Goal: Task Accomplishment & Management: Use online tool/utility

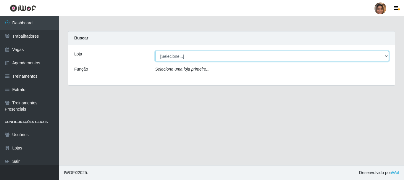
click at [385, 57] on select "[Selecione...] Mar Vermelho - CEASA Mar Vermelho - Centro de Distribuição" at bounding box center [272, 56] width 234 height 10
select select "474"
click at [155, 51] on select "[Selecione...] Mar Vermelho - CEASA Mar Vermelho - Centro de Distribuição" at bounding box center [272, 56] width 234 height 10
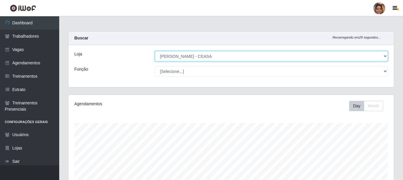
scroll to position [295824, 295622]
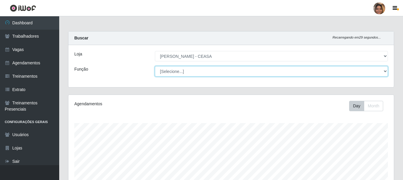
click at [387, 74] on select "[Selecione...] Repositor Repositor + Repositor ++" at bounding box center [271, 71] width 233 height 10
select select "24"
click at [155, 66] on select "[Selecione...] Repositor Repositor + Repositor ++" at bounding box center [271, 71] width 233 height 10
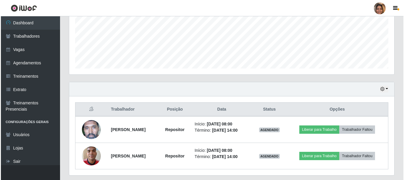
scroll to position [149, 0]
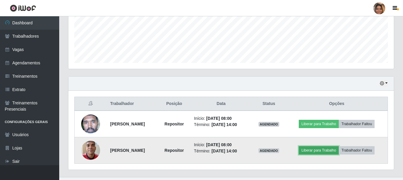
click at [334, 150] on button "Liberar para Trabalho" at bounding box center [319, 150] width 40 height 8
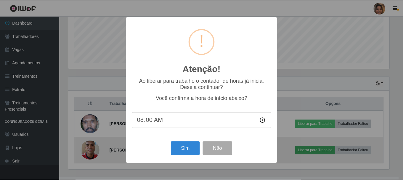
scroll to position [123, 322]
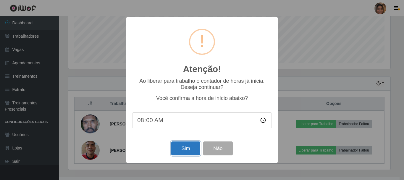
click at [190, 146] on button "Sim" at bounding box center [185, 148] width 29 height 14
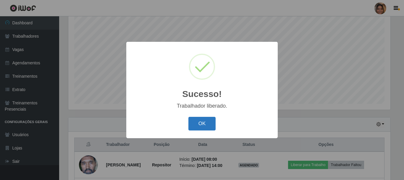
click at [210, 128] on button "OK" at bounding box center [203, 124] width 28 height 14
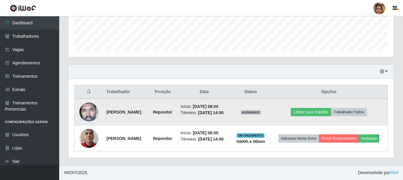
scroll to position [170, 0]
click at [331, 108] on button "Liberar para Trabalho" at bounding box center [311, 112] width 40 height 8
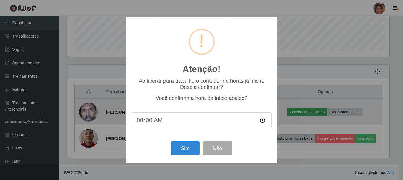
scroll to position [123, 322]
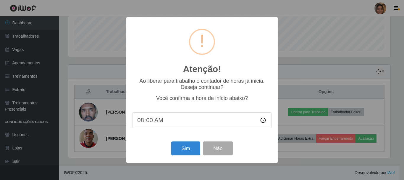
click at [148, 123] on input "08:00" at bounding box center [202, 120] width 140 height 16
type input "08:06"
click at [182, 154] on button "Sim" at bounding box center [185, 148] width 29 height 14
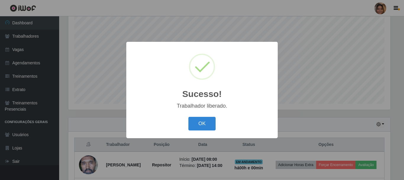
click at [189, 117] on button "OK" at bounding box center [203, 124] width 28 height 14
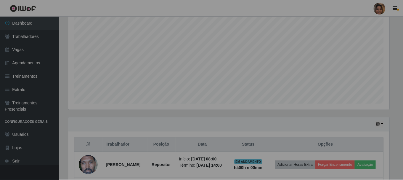
scroll to position [123, 325]
